Goal: Information Seeking & Learning: Learn about a topic

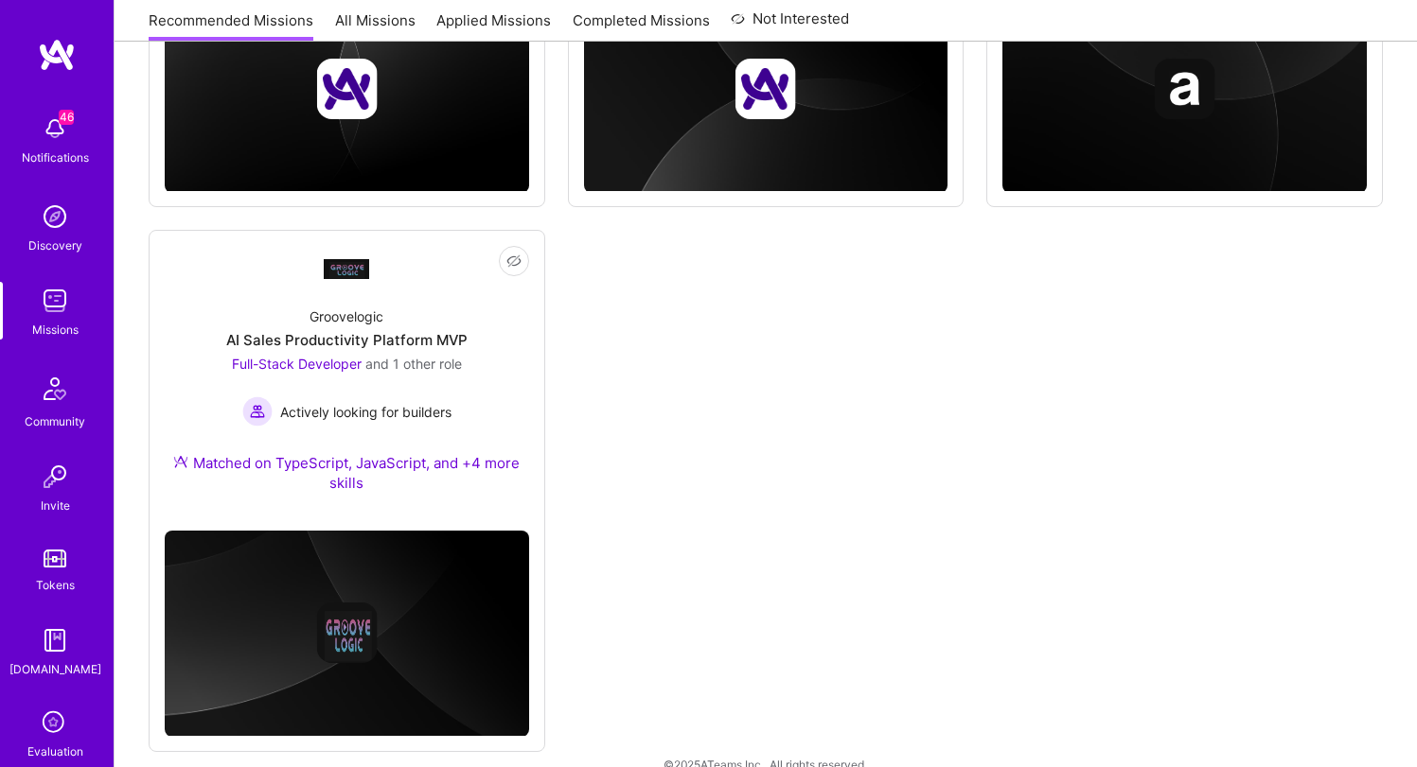
scroll to position [1791, 0]
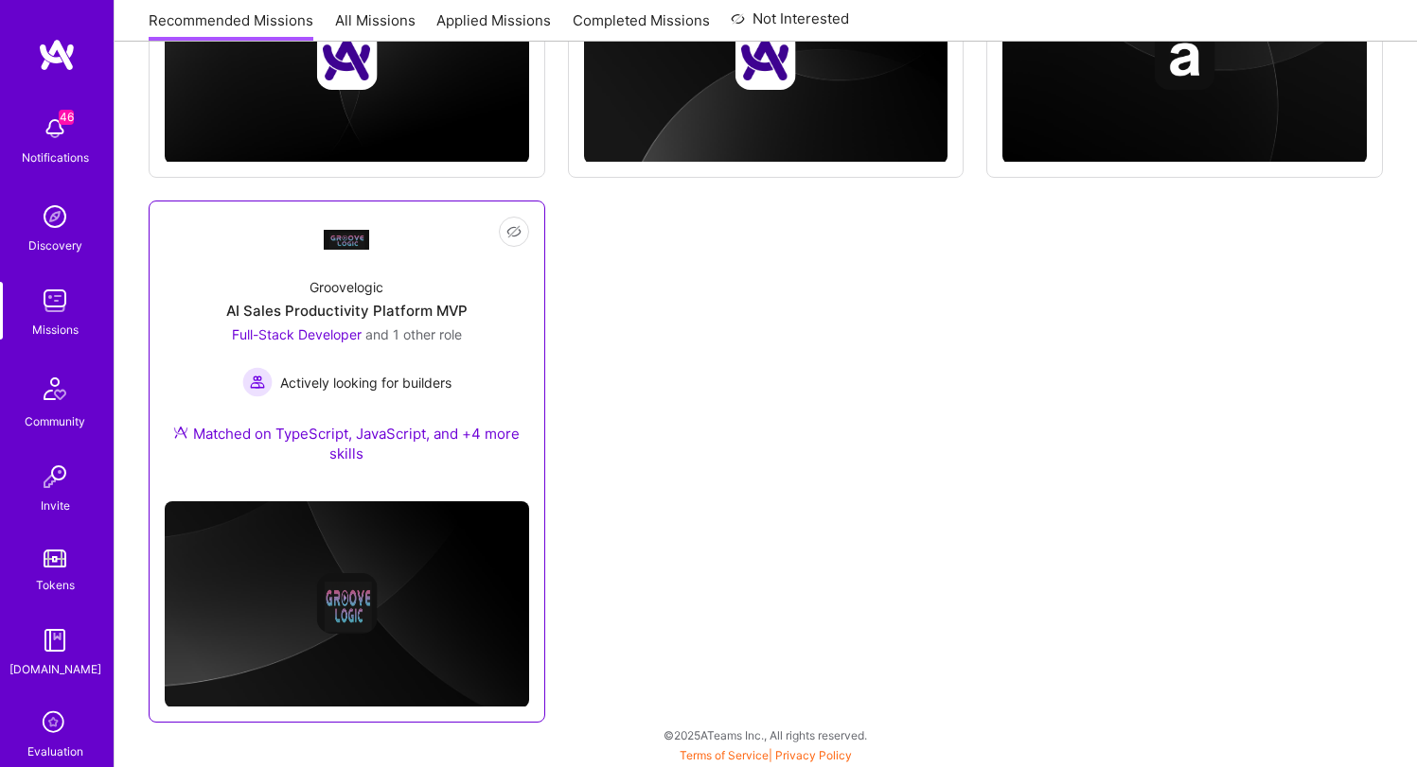
click at [307, 277] on div "Groovelogic AI Sales Productivity Platform MVP Full-Stack Developer and 1 other…" at bounding box center [347, 374] width 364 height 224
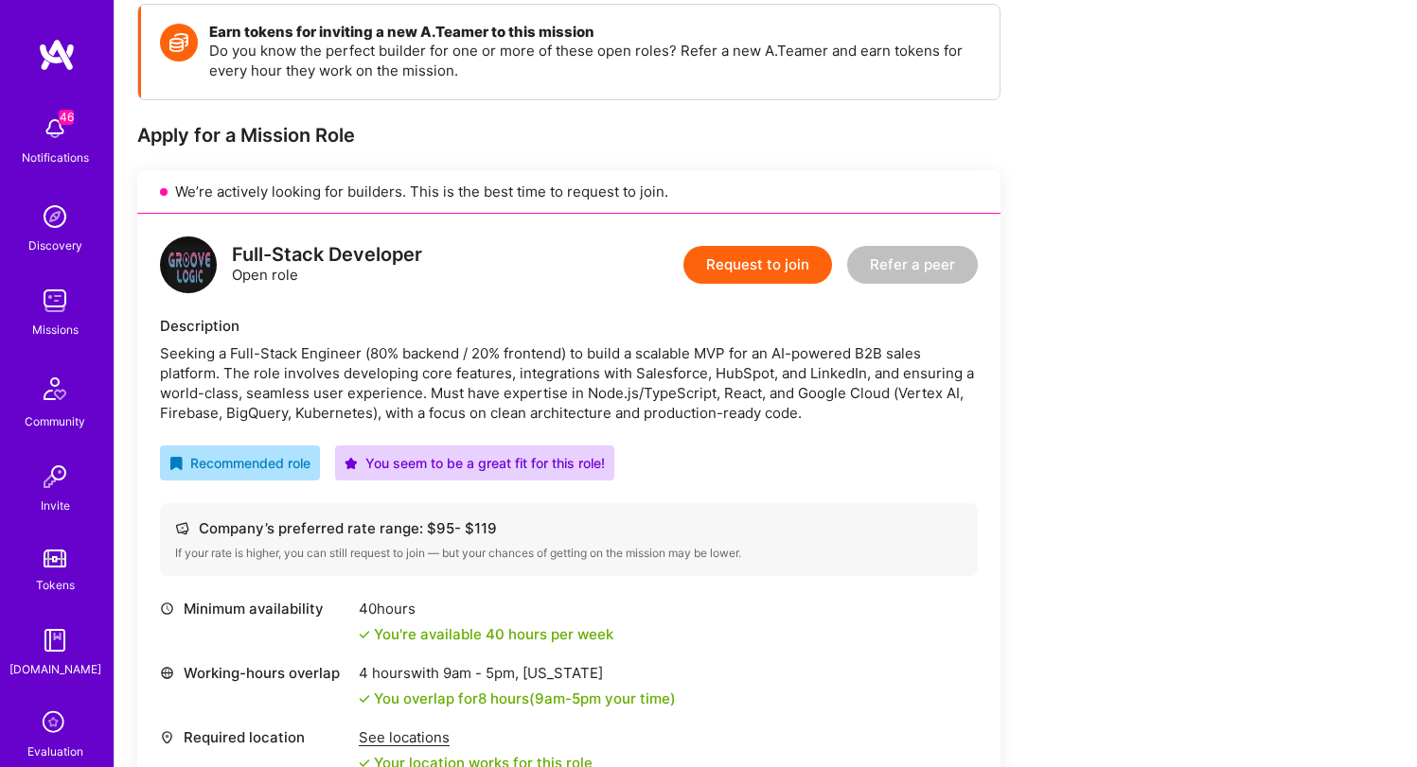
scroll to position [263, 0]
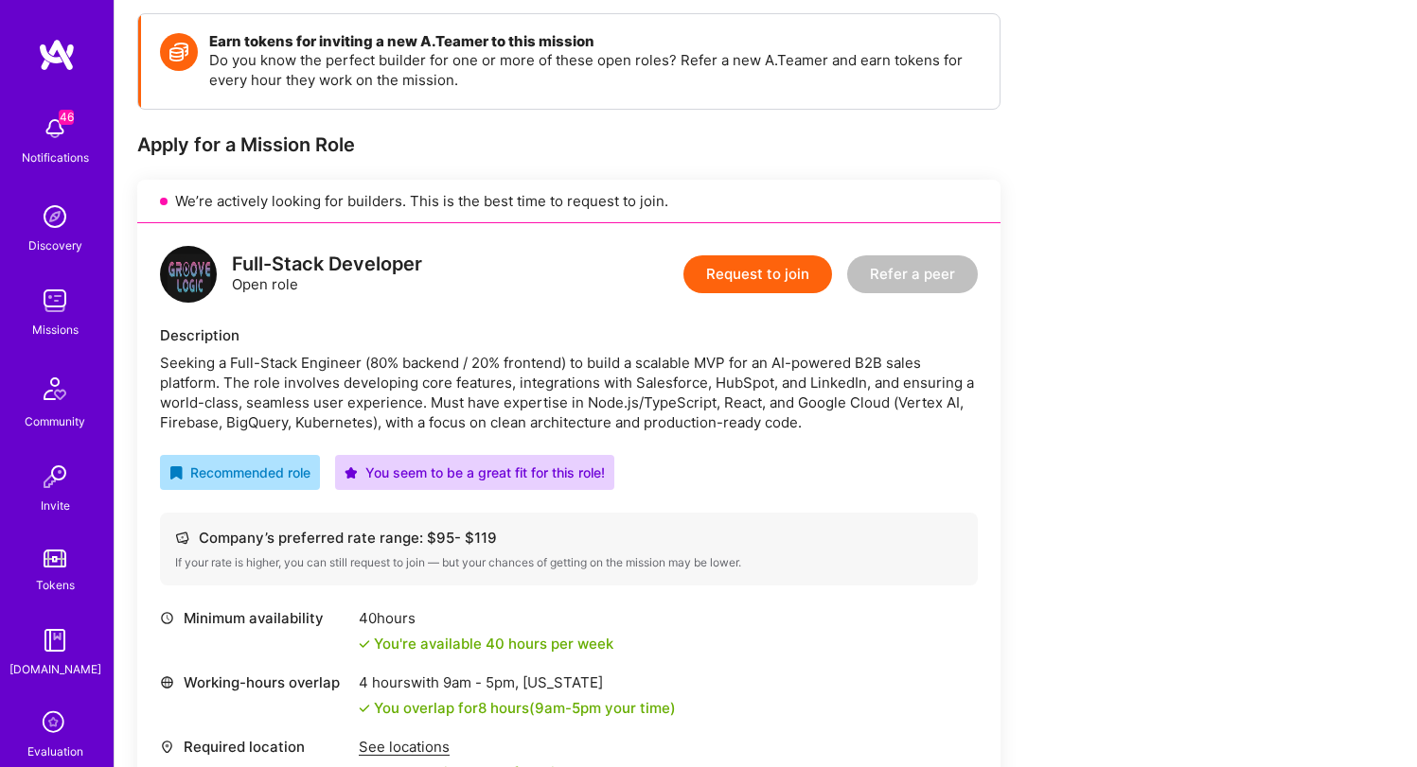
click at [535, 416] on div "Seeking a Full-Stack Engineer (80% backend / 20% frontend) to build a scalable …" at bounding box center [569, 392] width 818 height 79
click at [534, 419] on div "Seeking a Full-Stack Engineer (80% backend / 20% frontend) to build a scalable …" at bounding box center [569, 392] width 818 height 79
click at [524, 404] on div "Seeking a Full-Stack Engineer (80% backend / 20% frontend) to build a scalable …" at bounding box center [569, 392] width 818 height 79
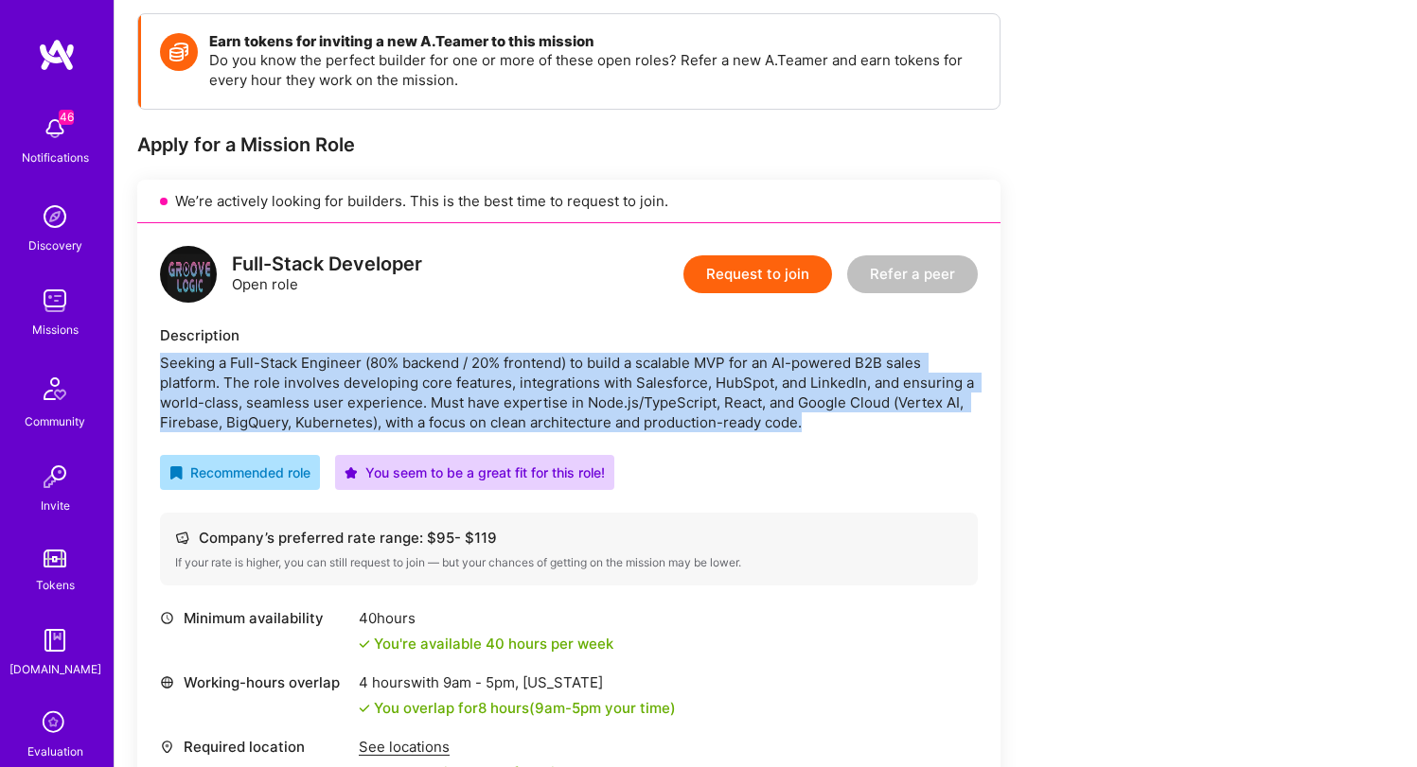
click at [524, 404] on div "Seeking a Full-Stack Engineer (80% backend / 20% frontend) to build a scalable …" at bounding box center [569, 392] width 818 height 79
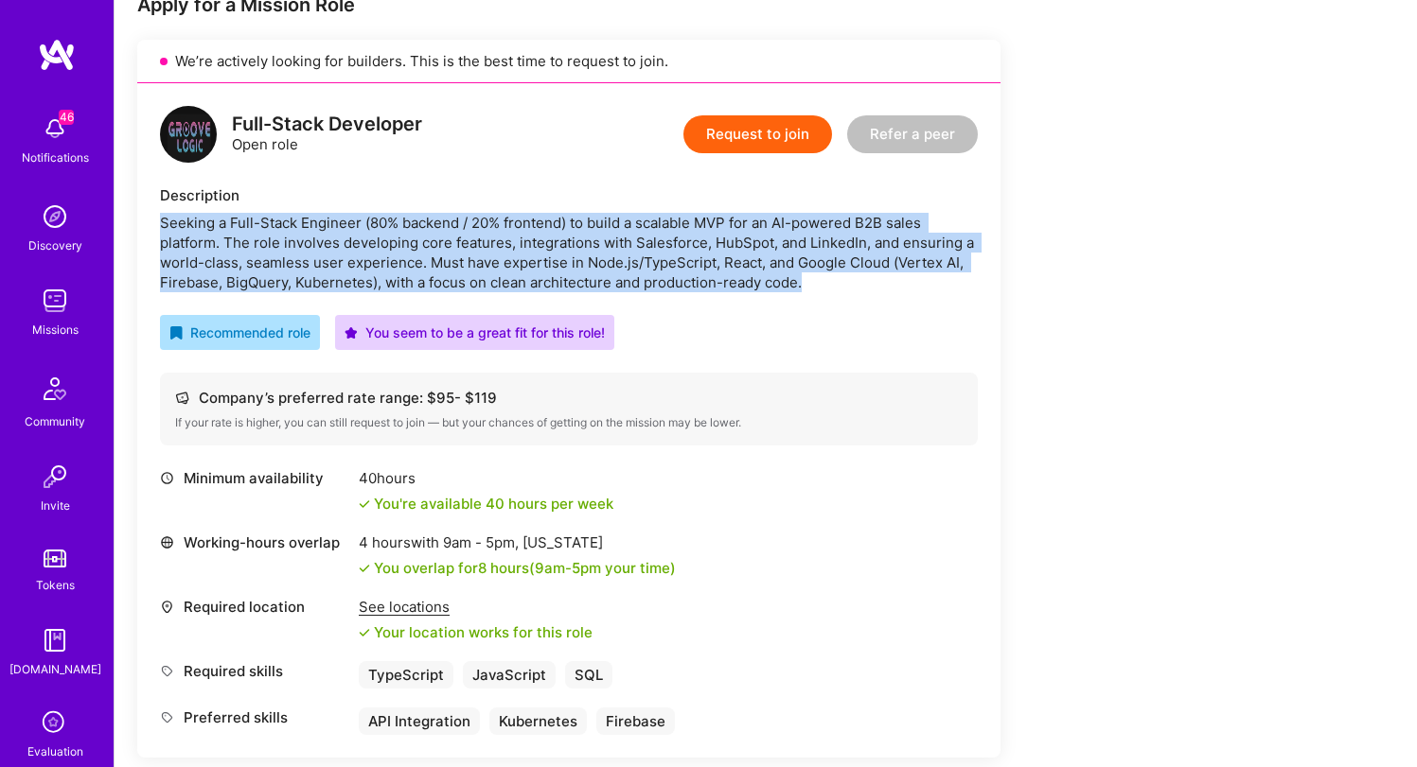
scroll to position [412, 0]
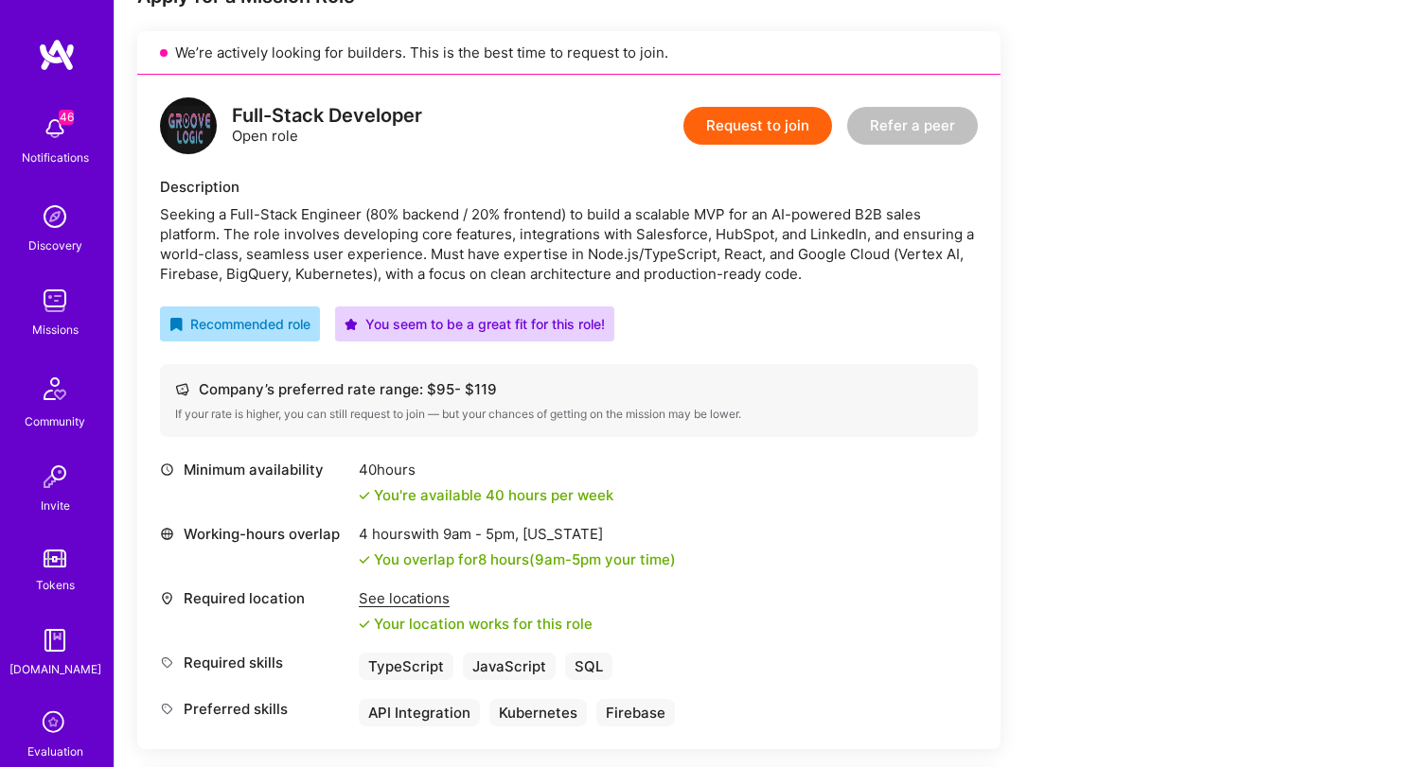
click at [511, 273] on div "Seeking a Full-Stack Engineer (80% backend / 20% frontend) to build a scalable …" at bounding box center [569, 243] width 818 height 79
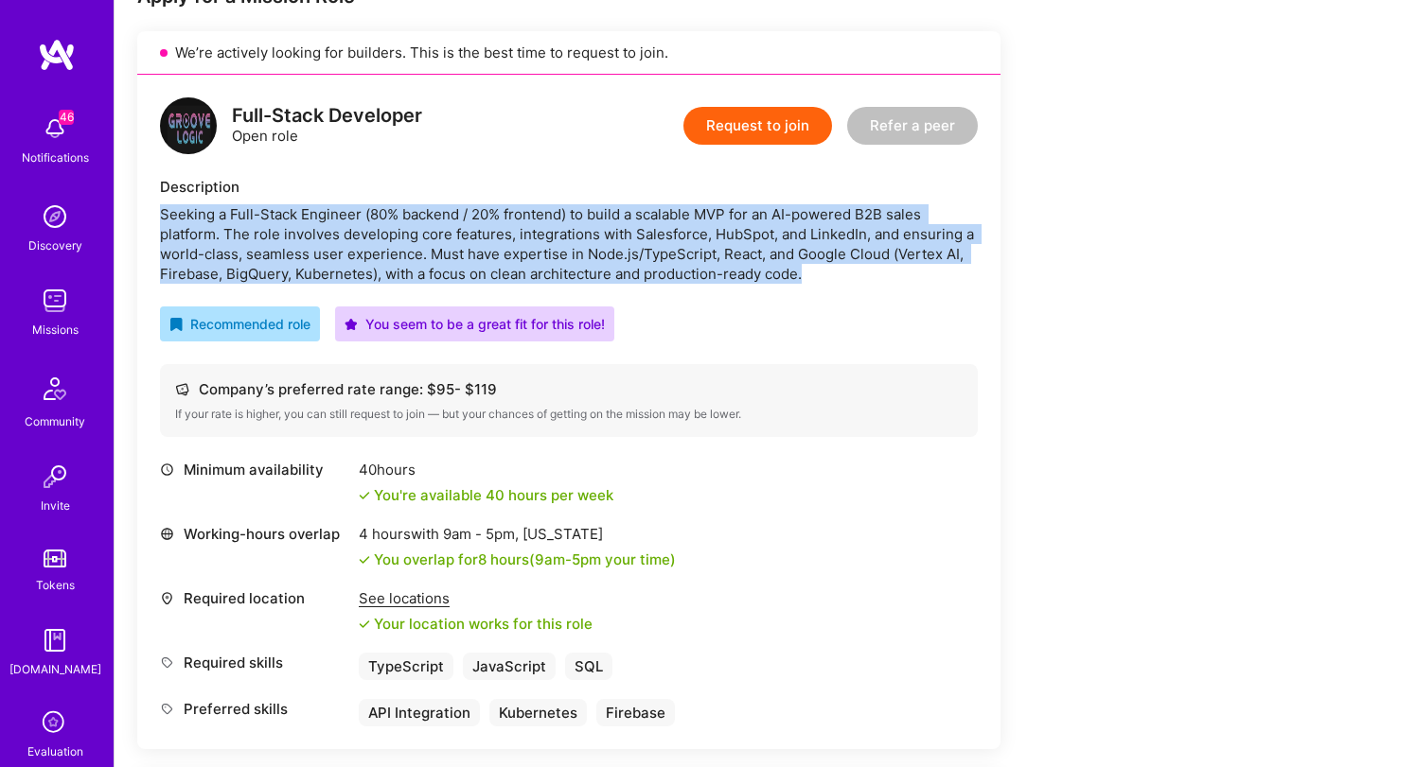
click at [511, 273] on div "Seeking a Full-Stack Engineer (80% backend / 20% frontend) to build a scalable …" at bounding box center [569, 243] width 818 height 79
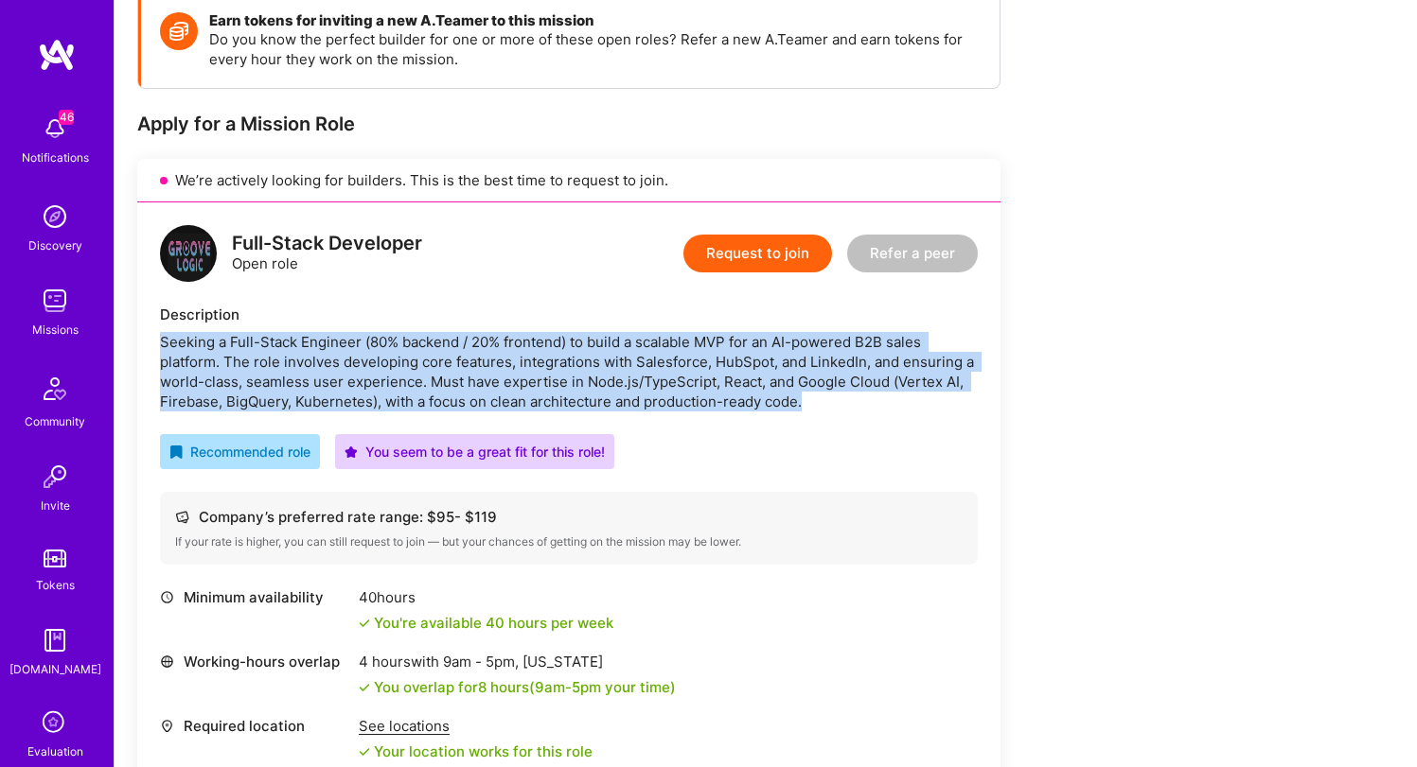
scroll to position [276, 0]
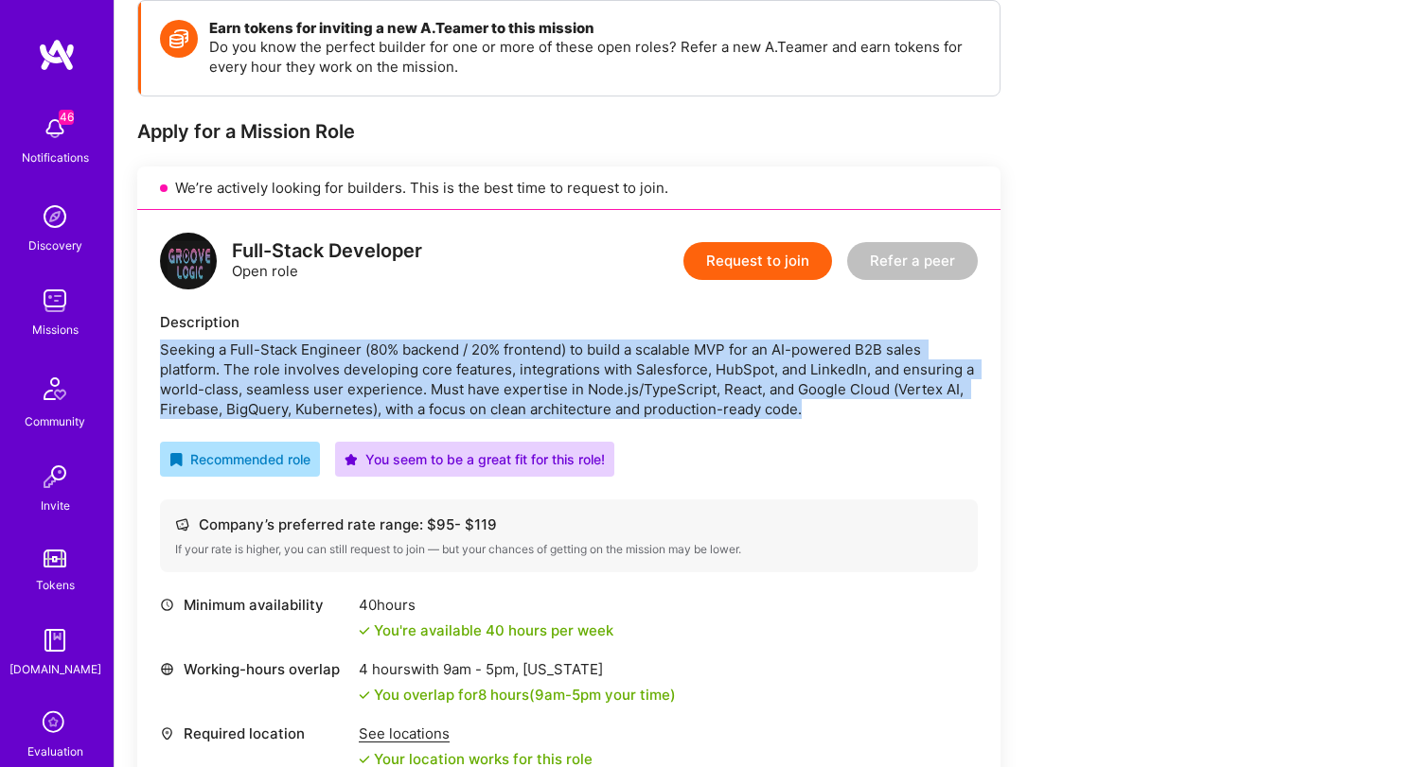
click at [531, 372] on div "Seeking a Full-Stack Engineer (80% backend / 20% frontend) to build a scalable …" at bounding box center [569, 379] width 818 height 79
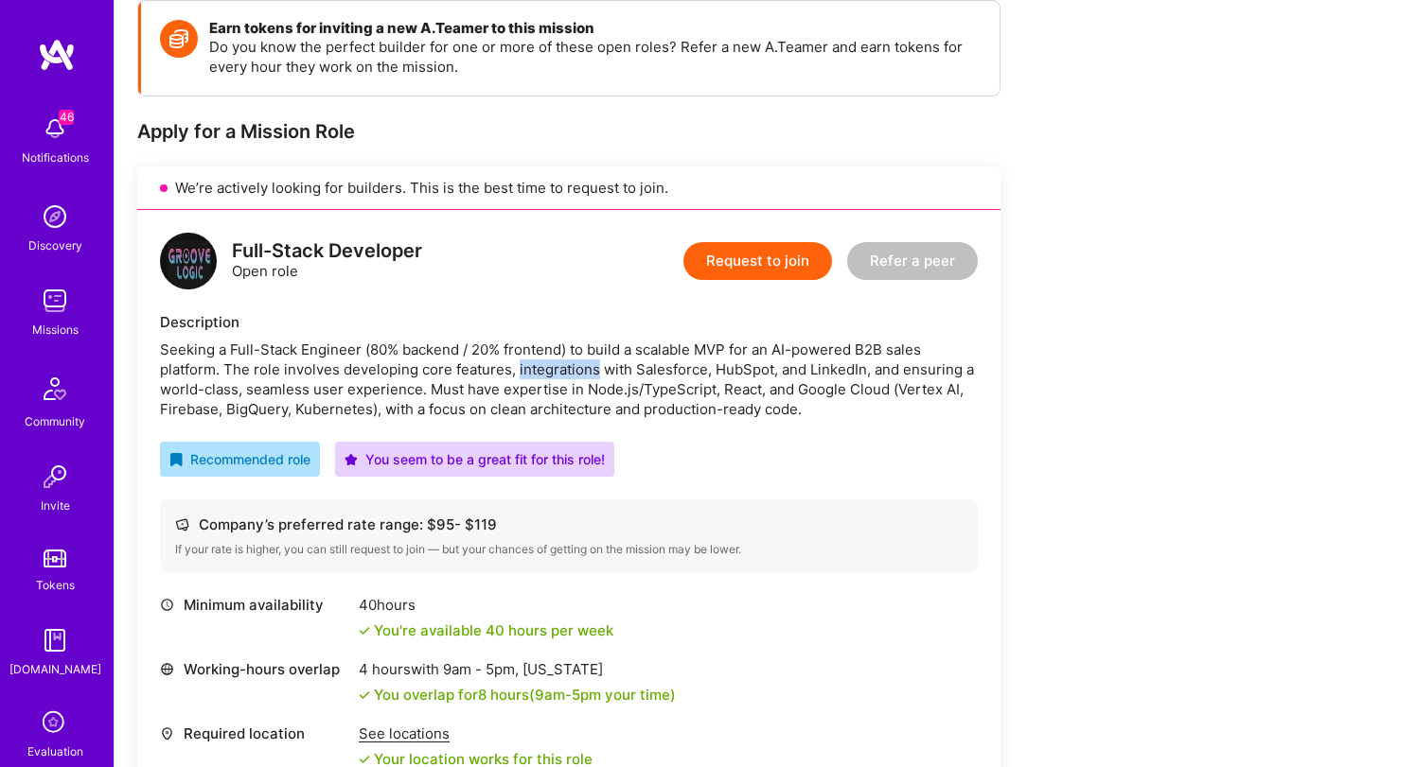
click at [531, 372] on div "Seeking a Full-Stack Engineer (80% backend / 20% frontend) to build a scalable …" at bounding box center [569, 379] width 818 height 79
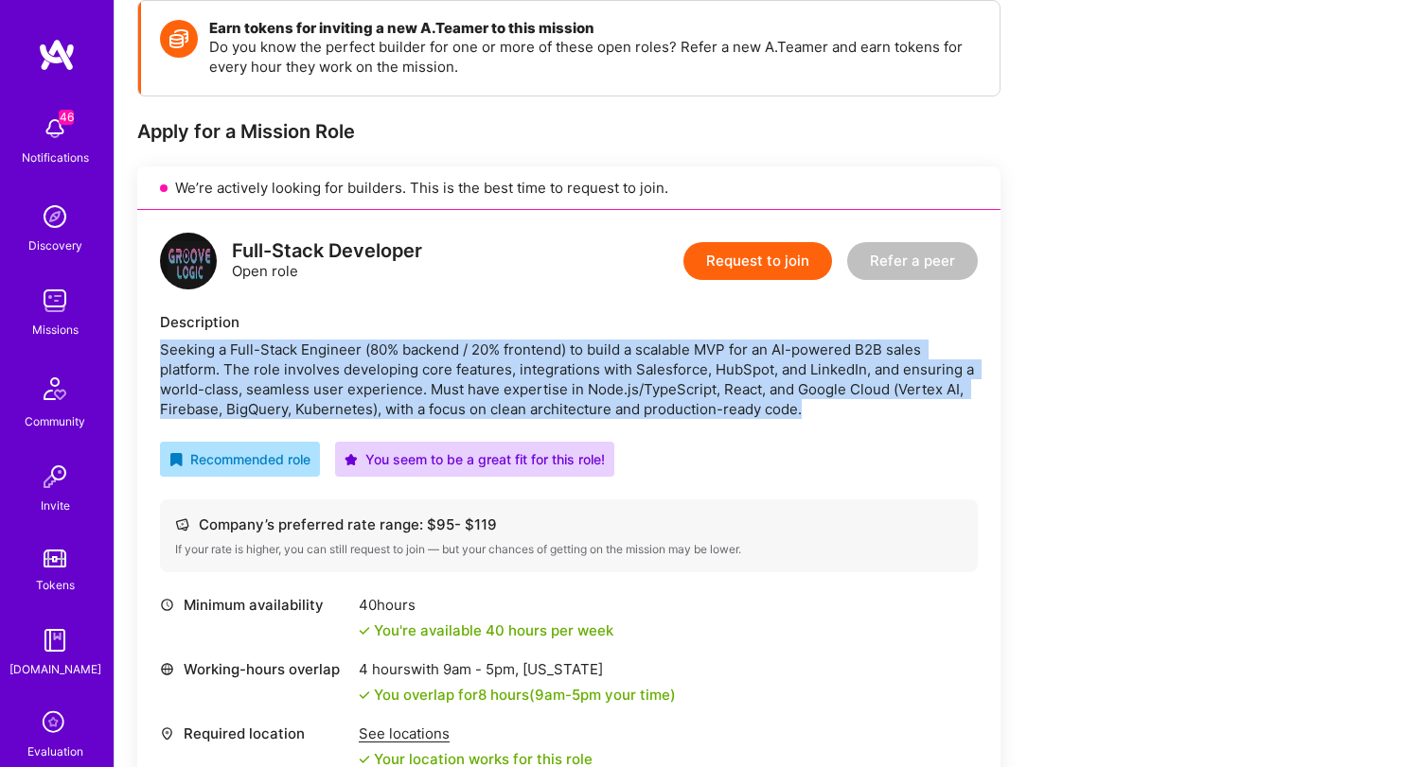
click at [531, 372] on div "Seeking a Full-Stack Engineer (80% backend / 20% frontend) to build a scalable …" at bounding box center [569, 379] width 818 height 79
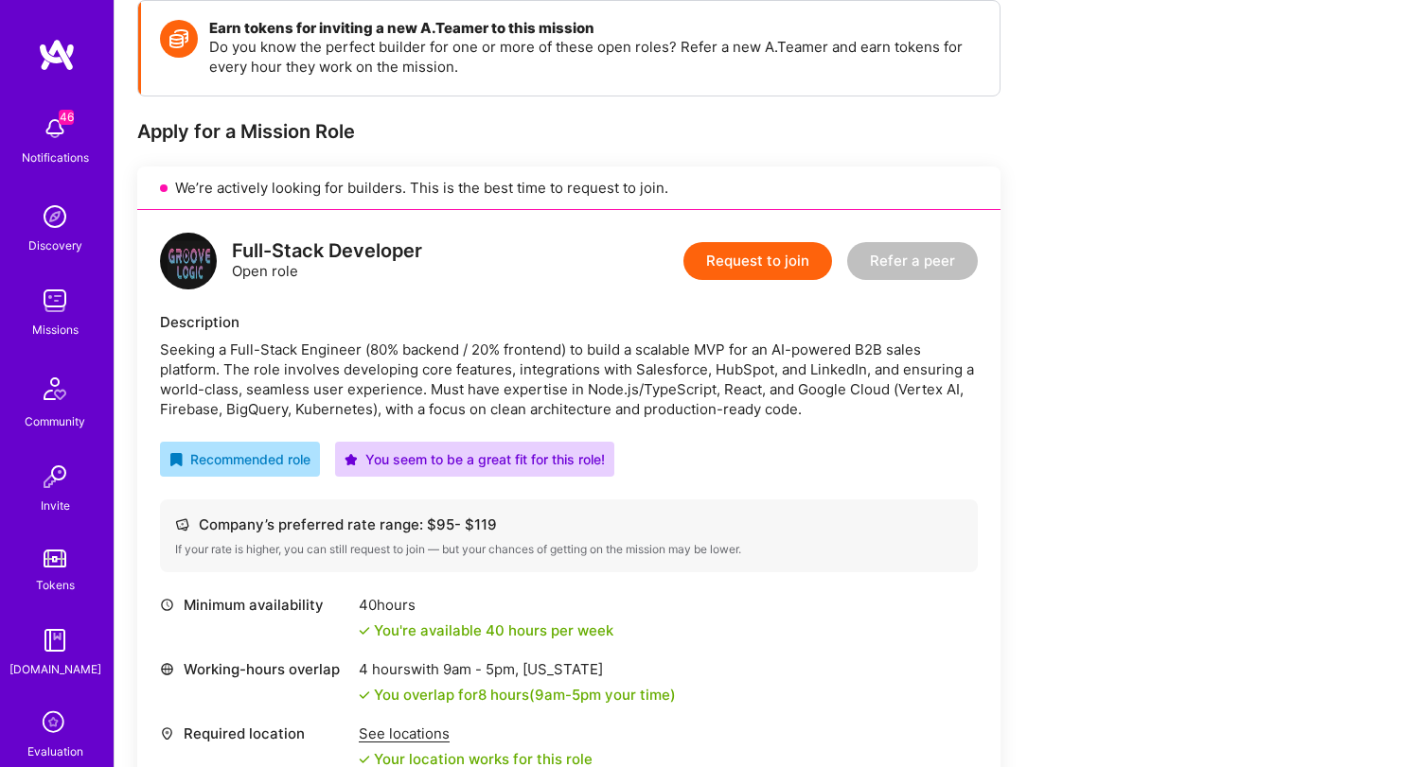
click at [539, 376] on div "Seeking a Full-Stack Engineer (80% backend / 20% frontend) to build a scalable …" at bounding box center [569, 379] width 818 height 79
click at [541, 381] on div "Seeking a Full-Stack Engineer (80% backend / 20% frontend) to build a scalable …" at bounding box center [569, 379] width 818 height 79
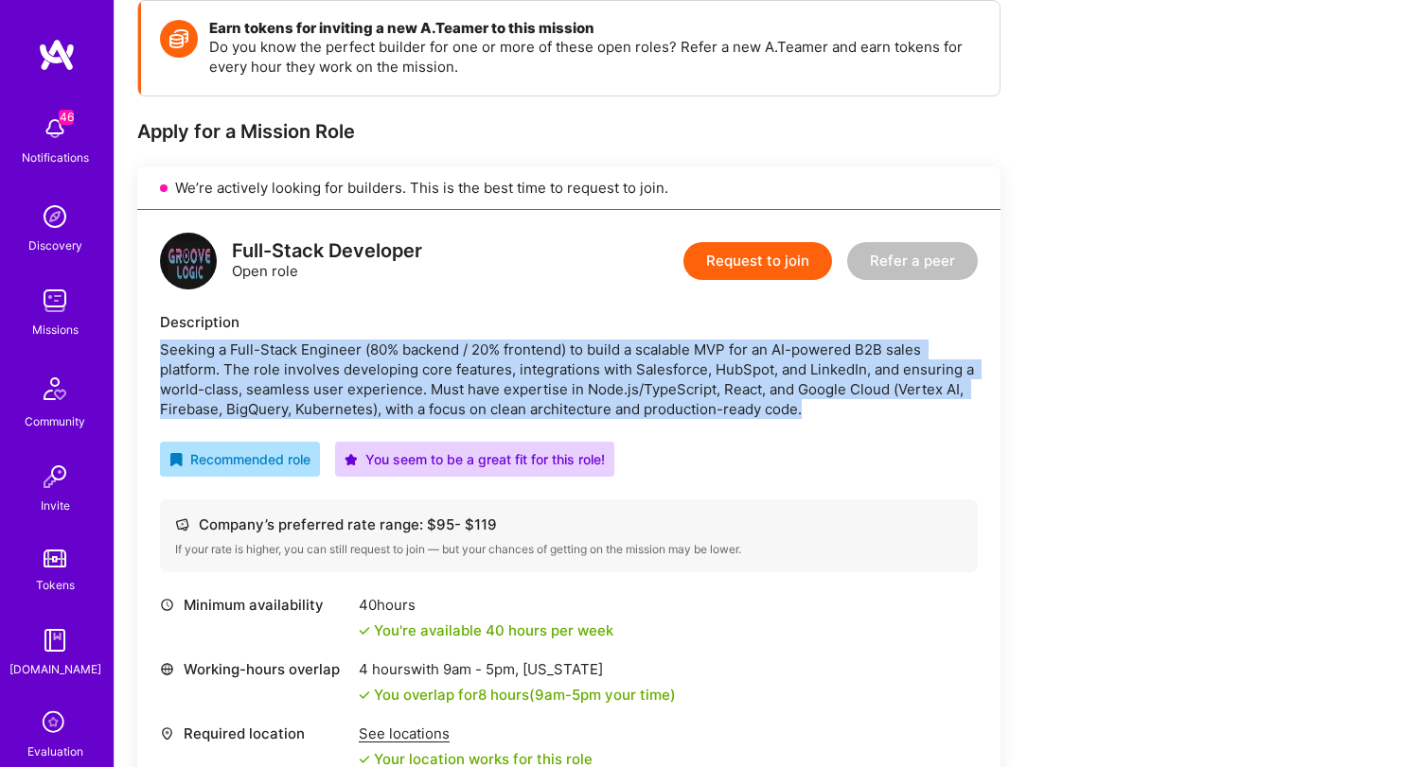
click at [541, 381] on div "Seeking a Full-Stack Engineer (80% backend / 20% frontend) to build a scalable …" at bounding box center [569, 379] width 818 height 79
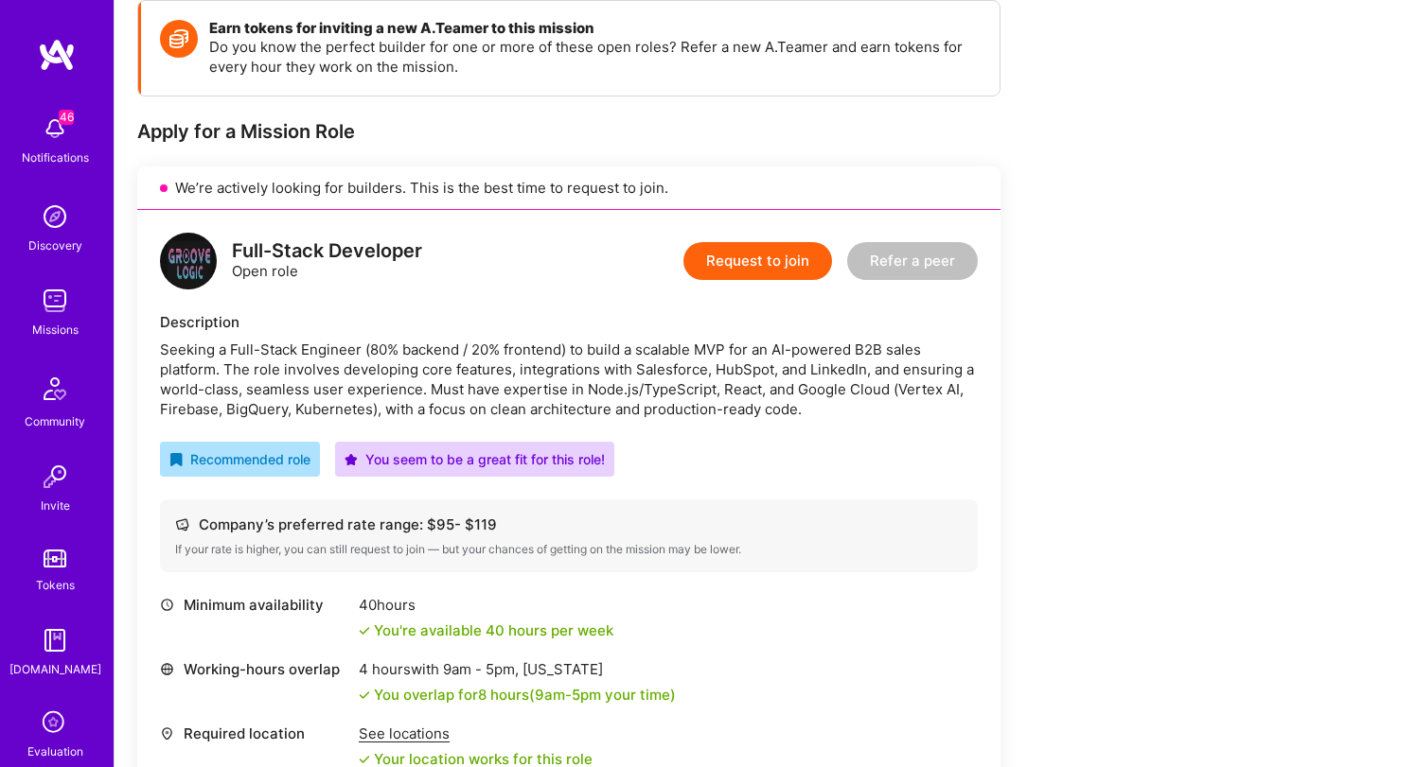
click at [560, 374] on div "Seeking a Full-Stack Engineer (80% backend / 20% frontend) to build a scalable …" at bounding box center [569, 379] width 818 height 79
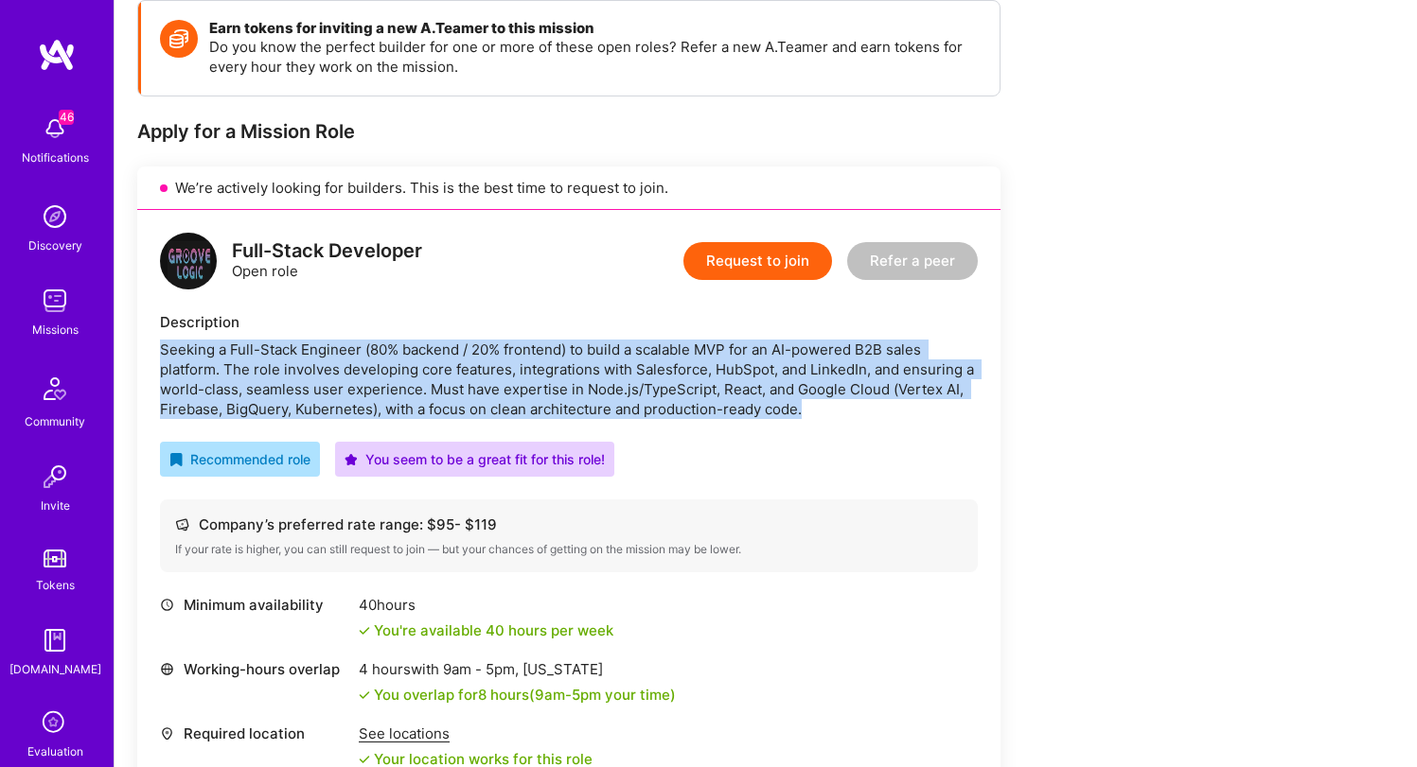
click at [560, 374] on div "Seeking a Full-Stack Engineer (80% backend / 20% frontend) to build a scalable …" at bounding box center [569, 379] width 818 height 79
click at [535, 383] on div "Seeking a Full-Stack Engineer (80% backend / 20% frontend) to build a scalable …" at bounding box center [569, 379] width 818 height 79
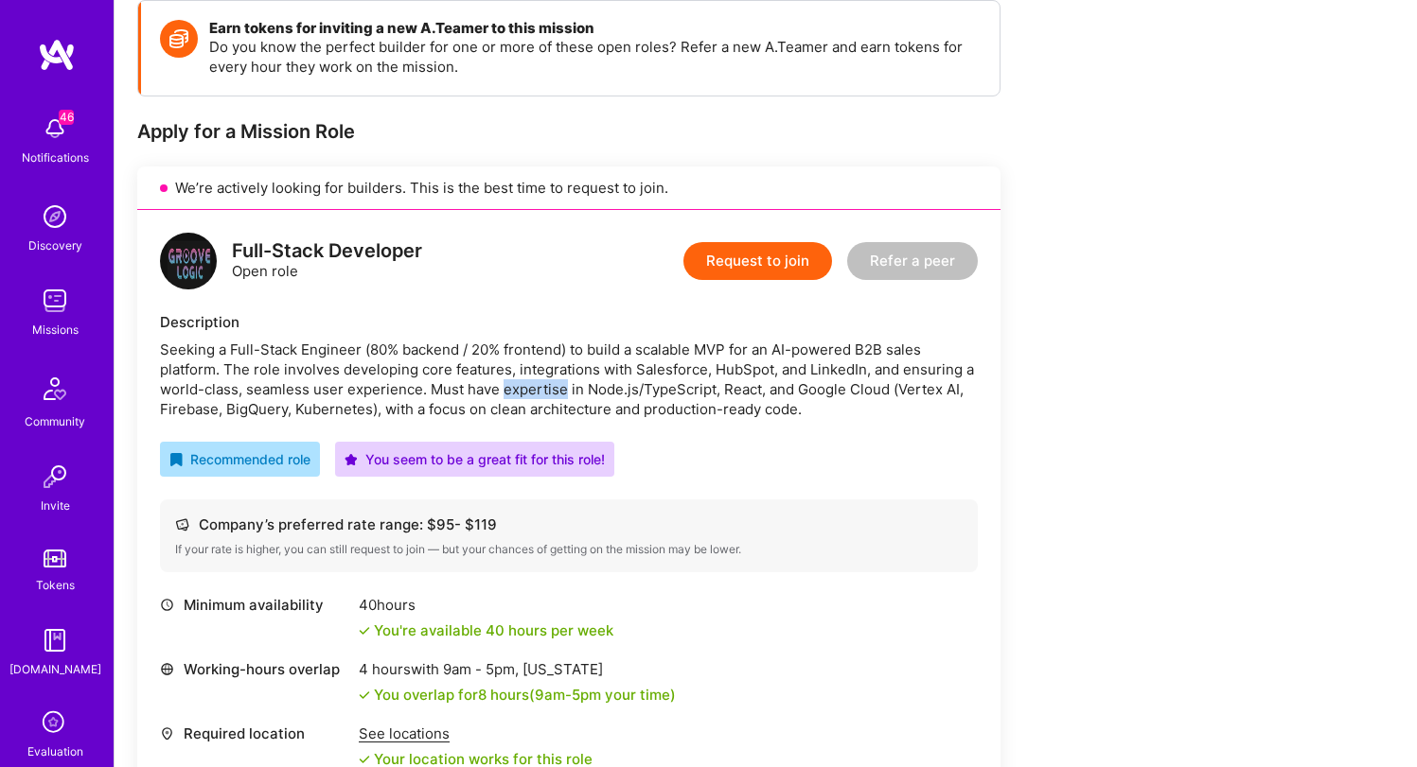
click at [535, 383] on div "Seeking a Full-Stack Engineer (80% backend / 20% frontend) to build a scalable …" at bounding box center [569, 379] width 818 height 79
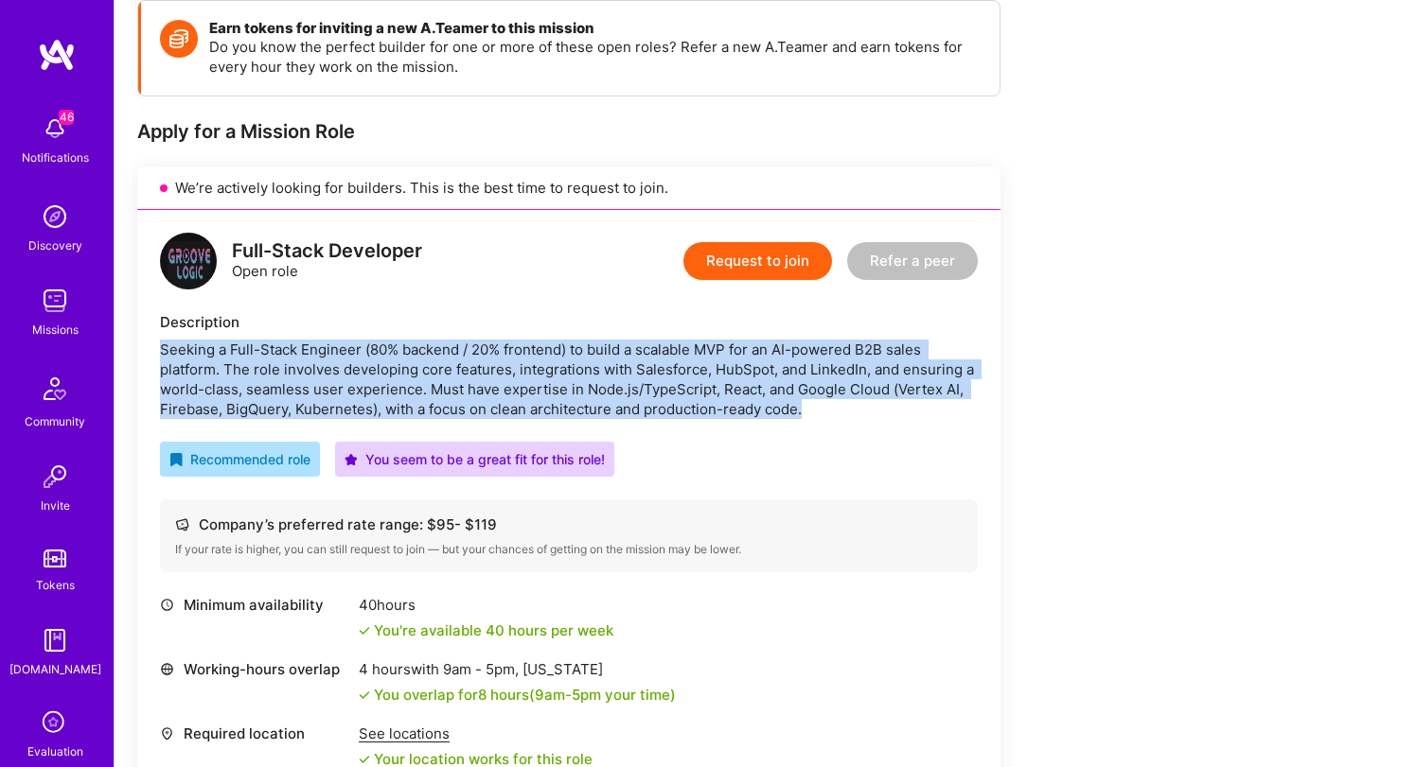
click at [535, 383] on div "Seeking a Full-Stack Engineer (80% backend / 20% frontend) to build a scalable …" at bounding box center [569, 379] width 818 height 79
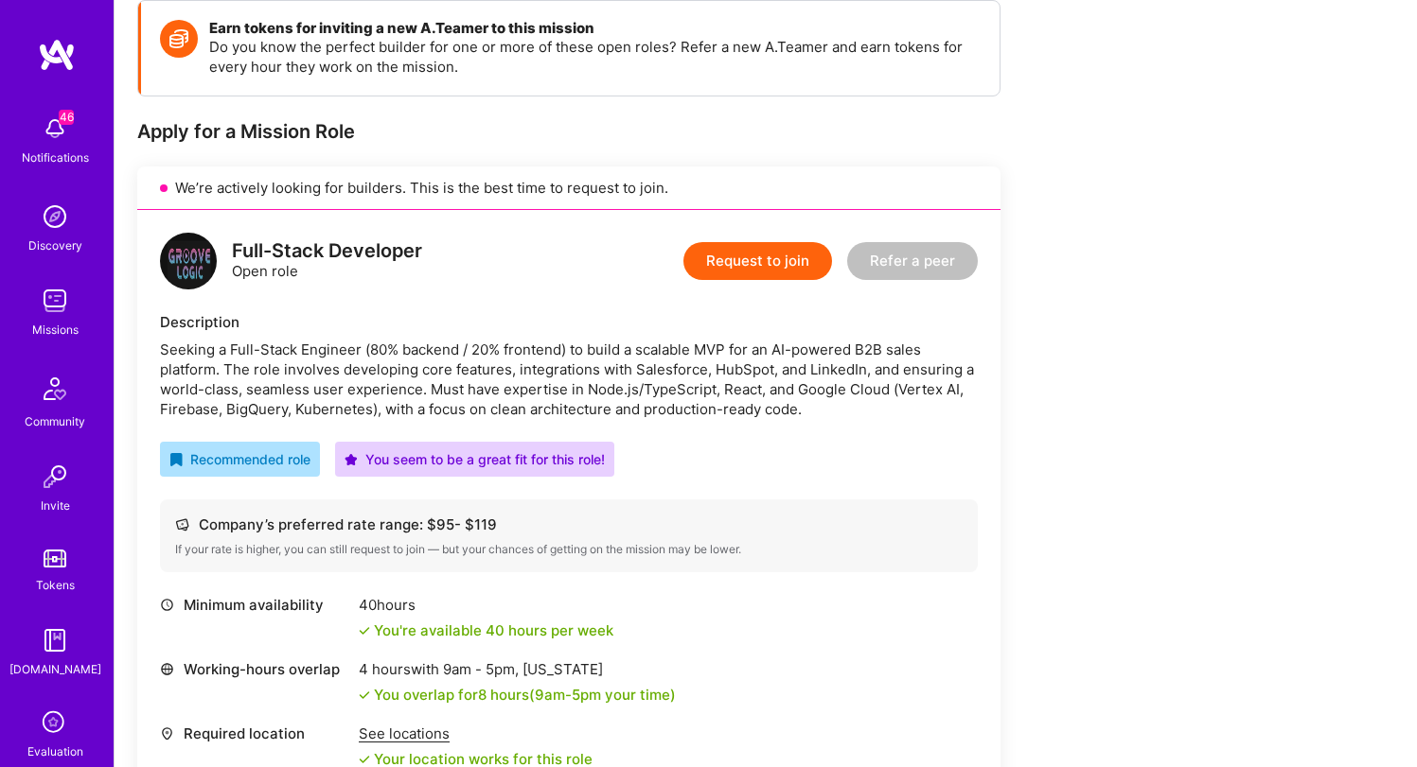
click at [504, 385] on div "Seeking a Full-Stack Engineer (80% backend / 20% frontend) to build a scalable …" at bounding box center [569, 379] width 818 height 79
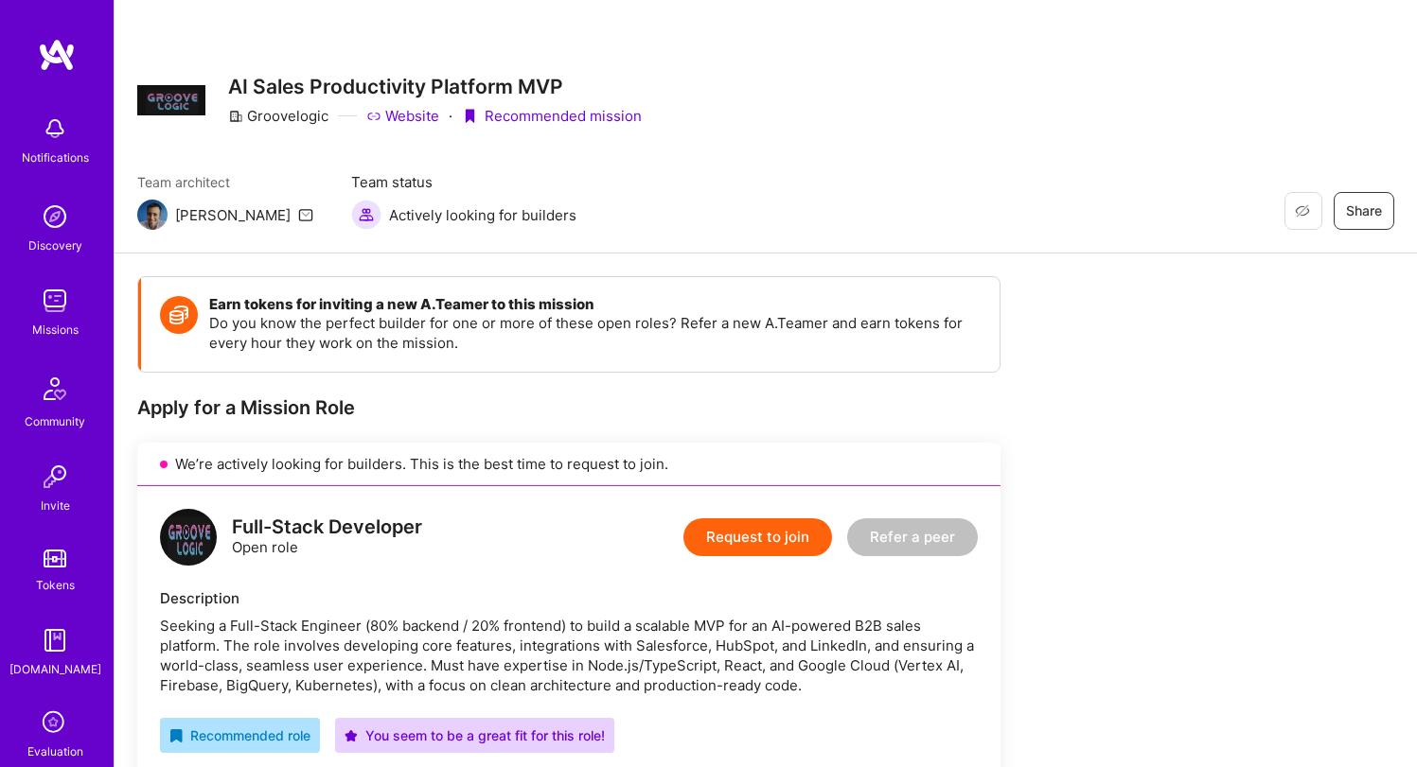
scroll to position [276, 0]
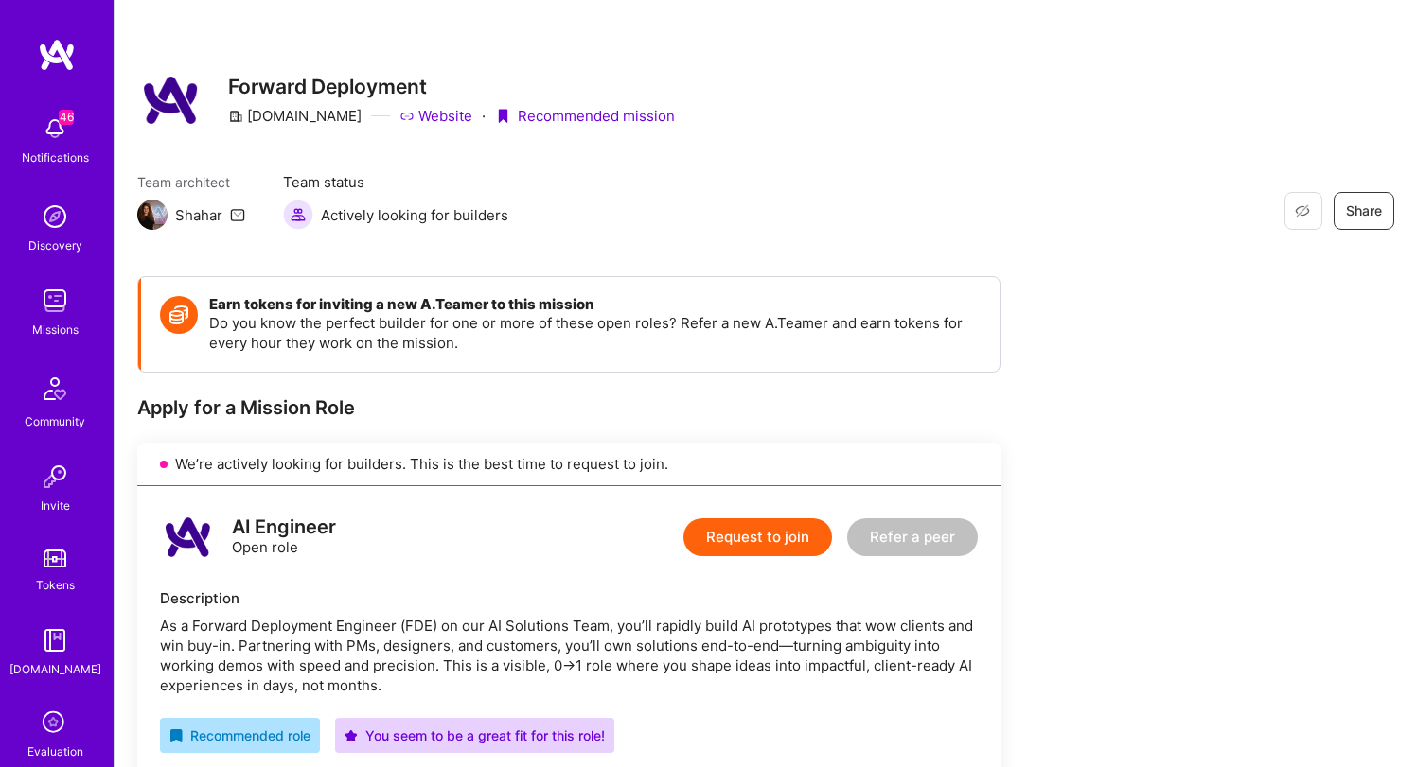
scroll to position [379, 0]
